Goal: Task Accomplishment & Management: Manage account settings

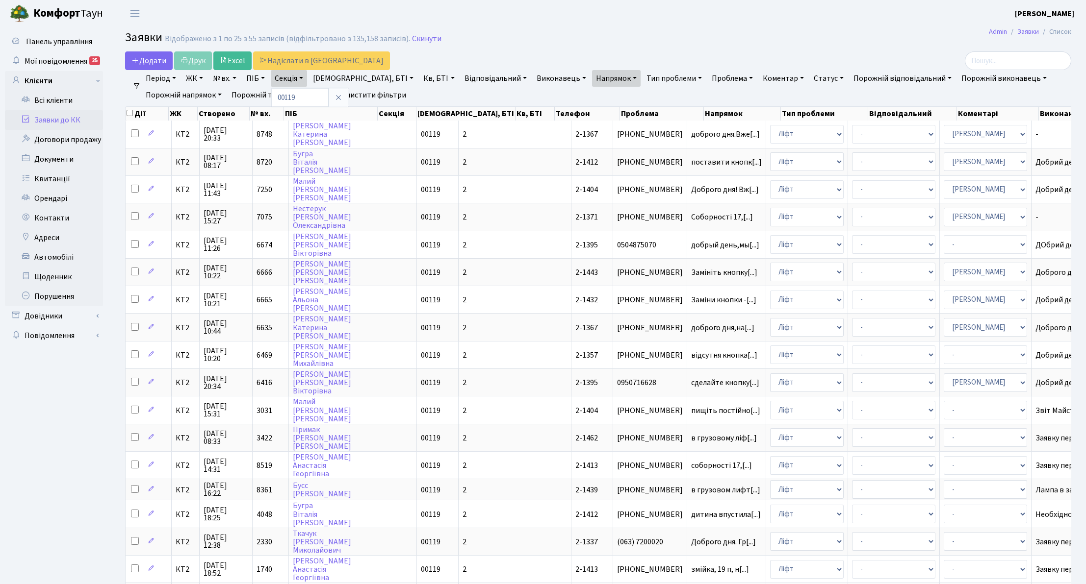
select select "25"
click at [383, 97] on link "Очистити фільтри" at bounding box center [369, 95] width 81 height 17
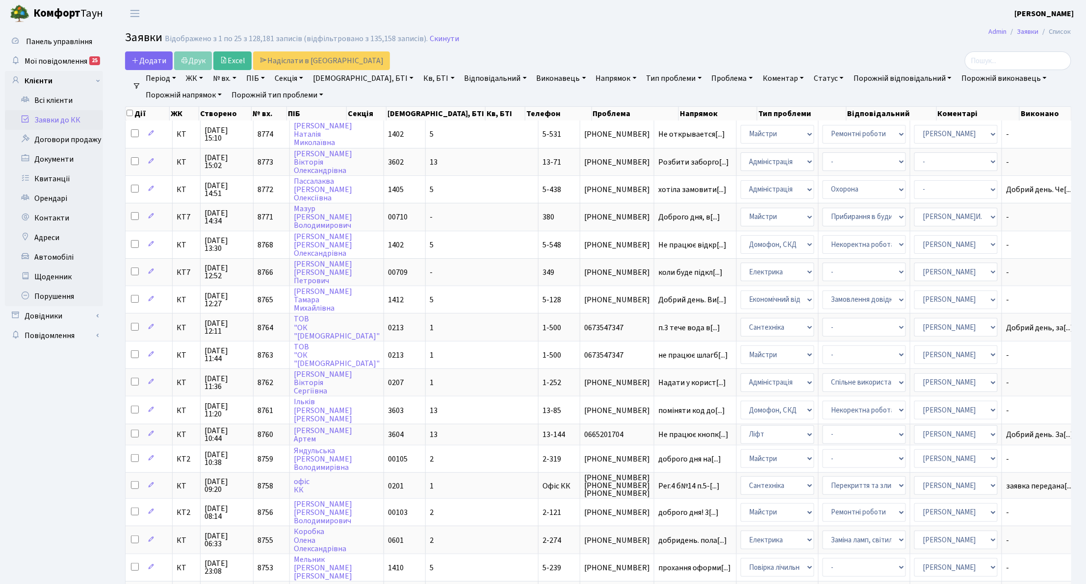
click at [60, 122] on link "Заявки до КК" at bounding box center [54, 120] width 98 height 20
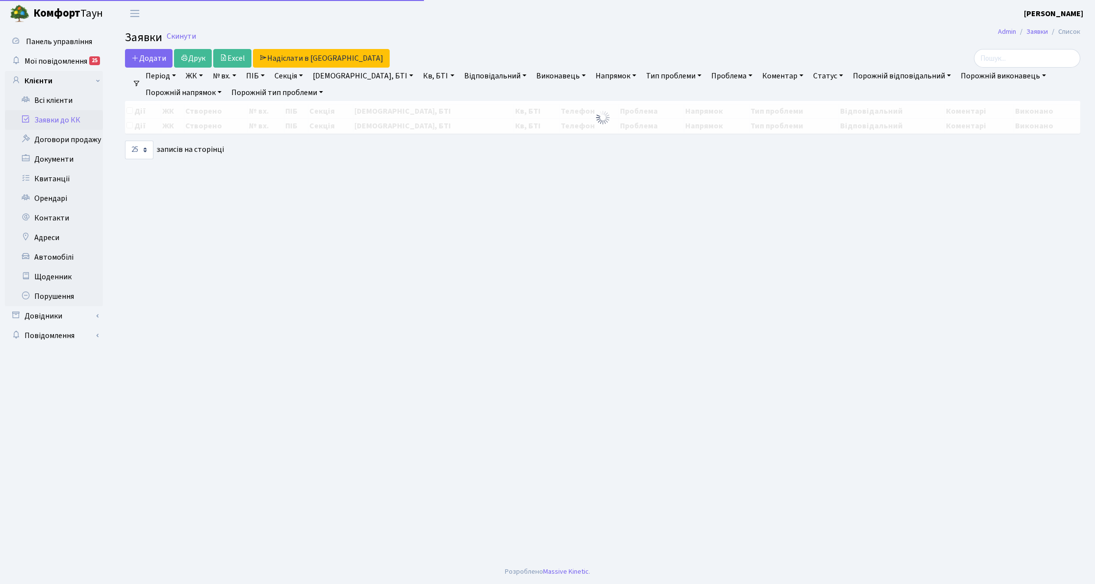
select select "25"
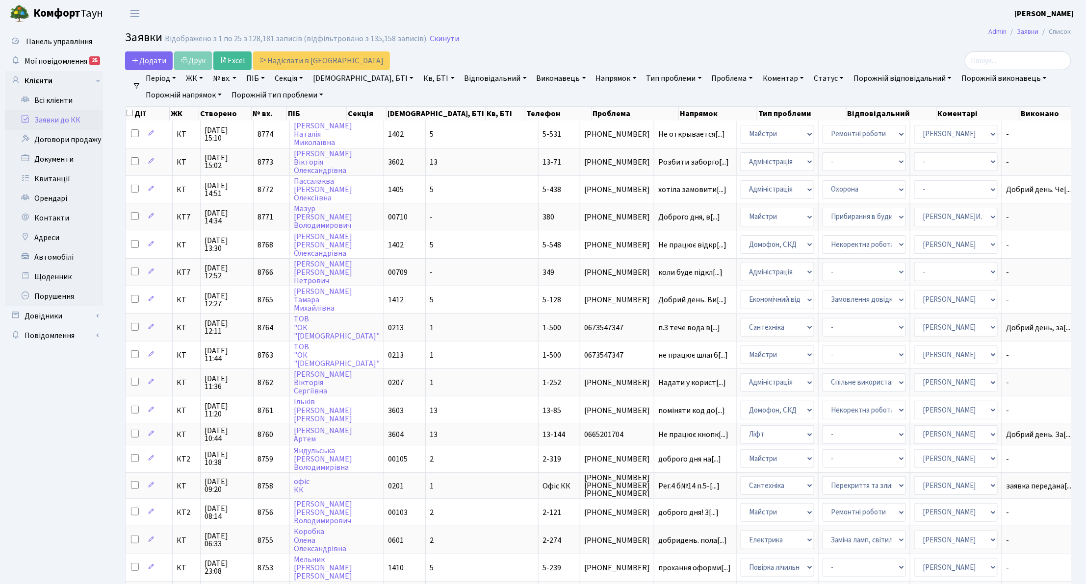
click at [75, 122] on link "Заявки до КК" at bounding box center [54, 120] width 98 height 20
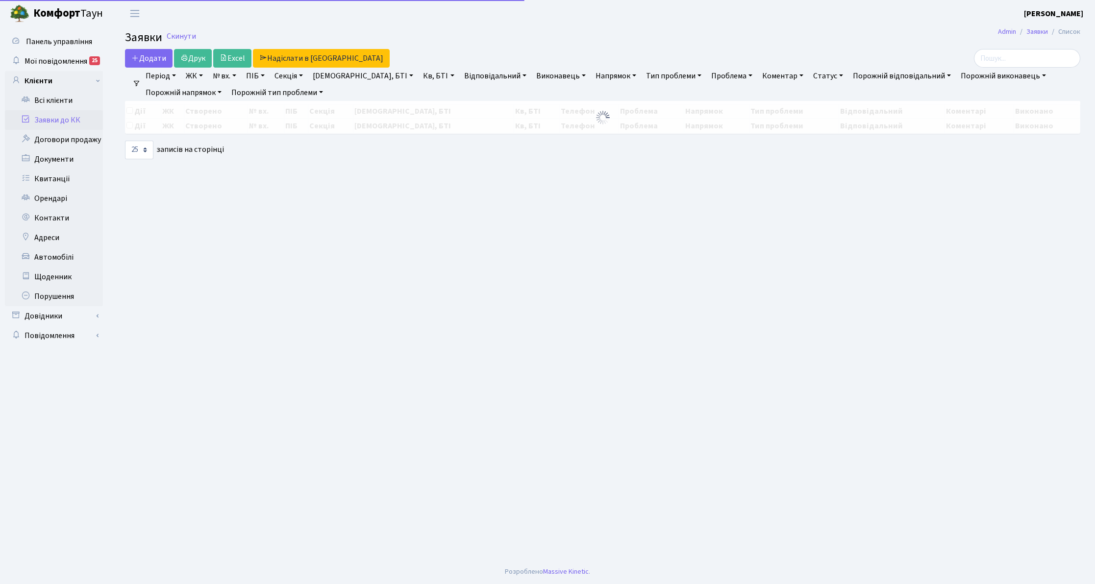
select select "25"
